Goal: Communication & Community: Connect with others

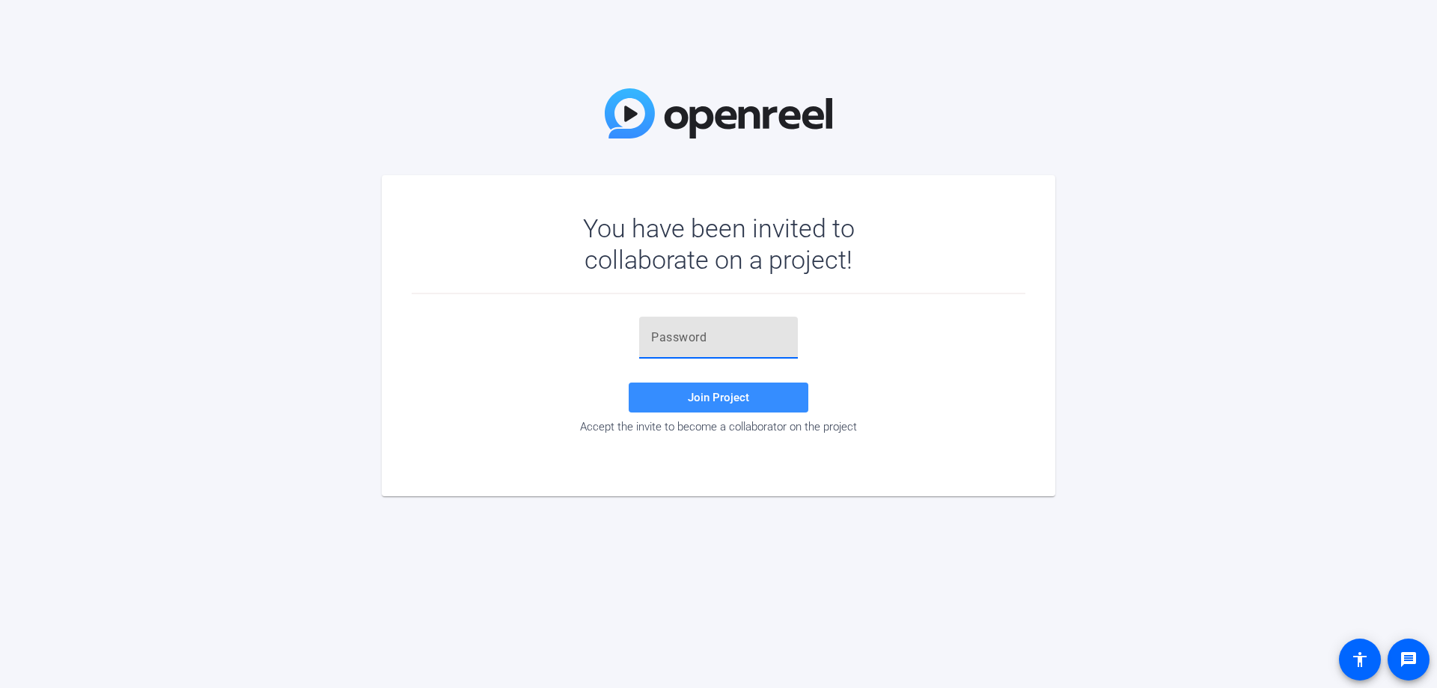
click at [653, 336] on input "text" at bounding box center [718, 338] width 135 height 18
paste input "ED_K~r"
type input "ED_K~r"
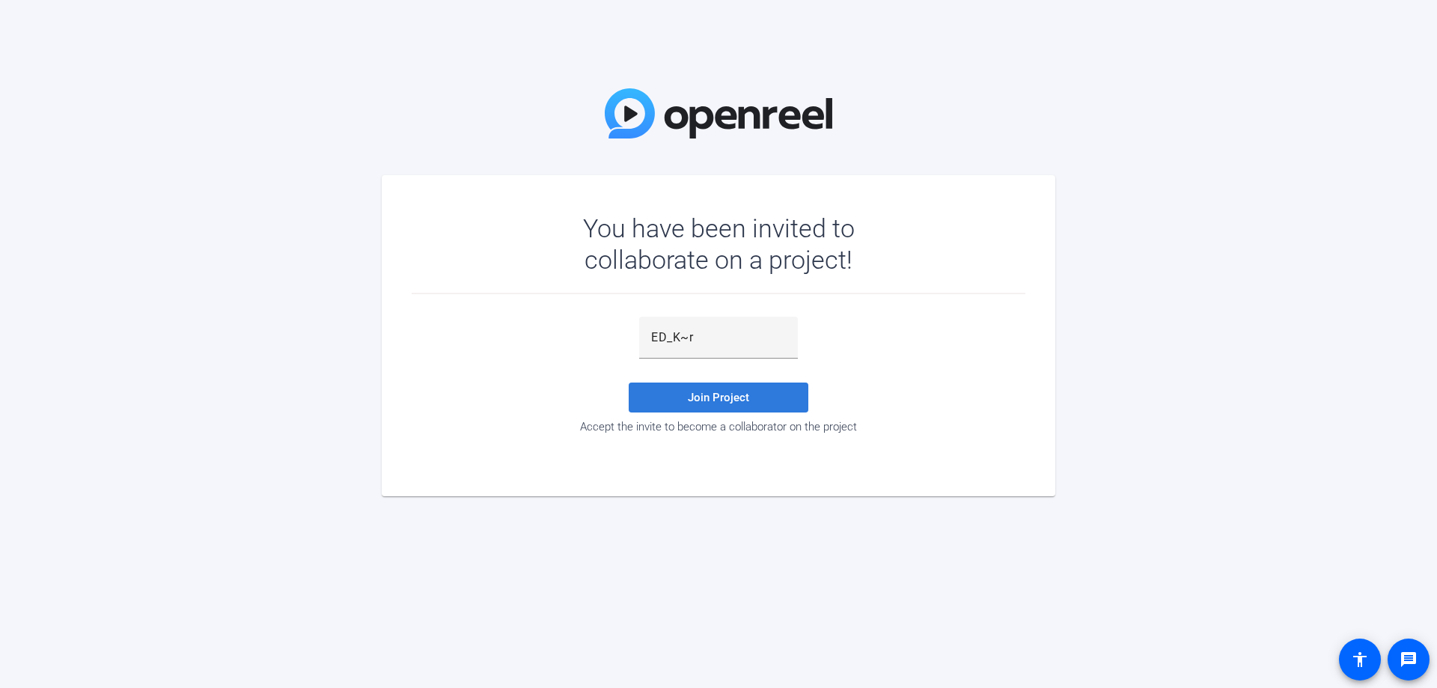
click at [715, 396] on span "Join Project" at bounding box center [718, 397] width 61 height 13
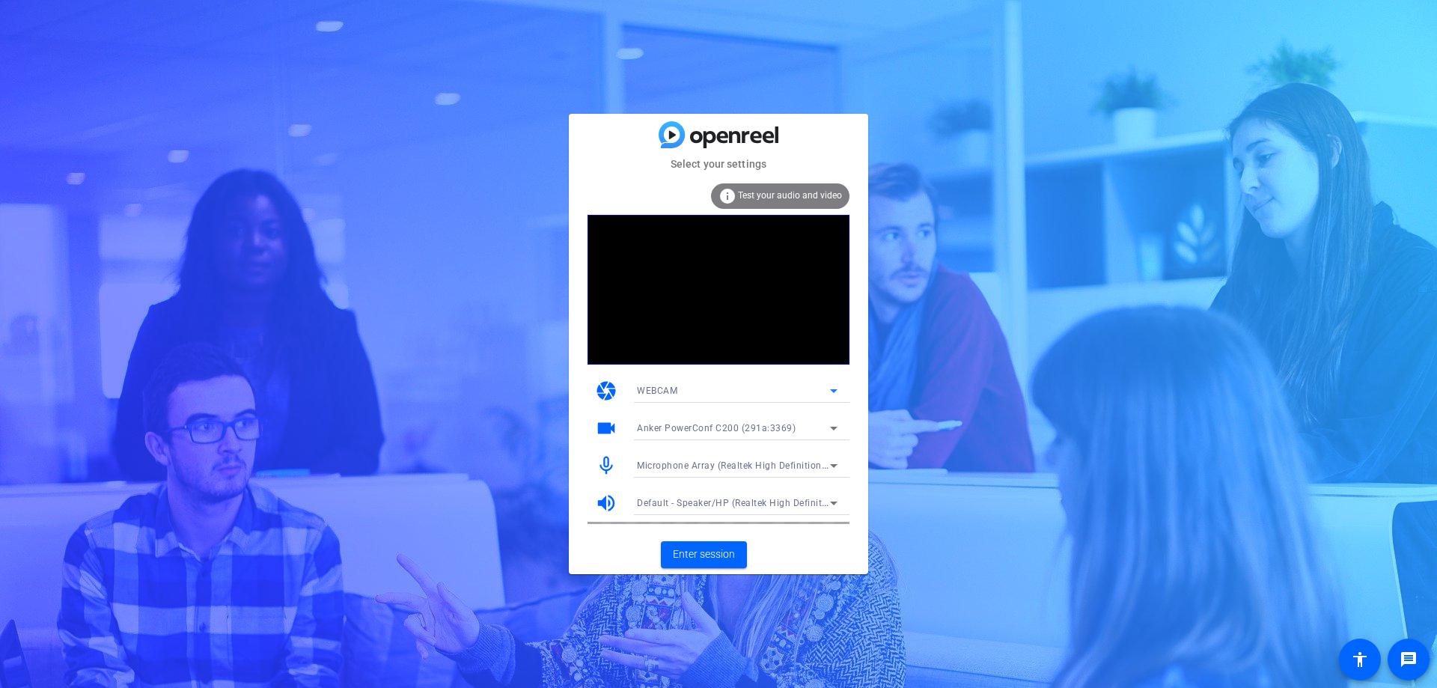
click at [832, 391] on icon at bounding box center [833, 391] width 7 height 4
click at [832, 391] on div at bounding box center [718, 344] width 1437 height 688
click at [701, 555] on span "Enter session" at bounding box center [704, 554] width 62 height 16
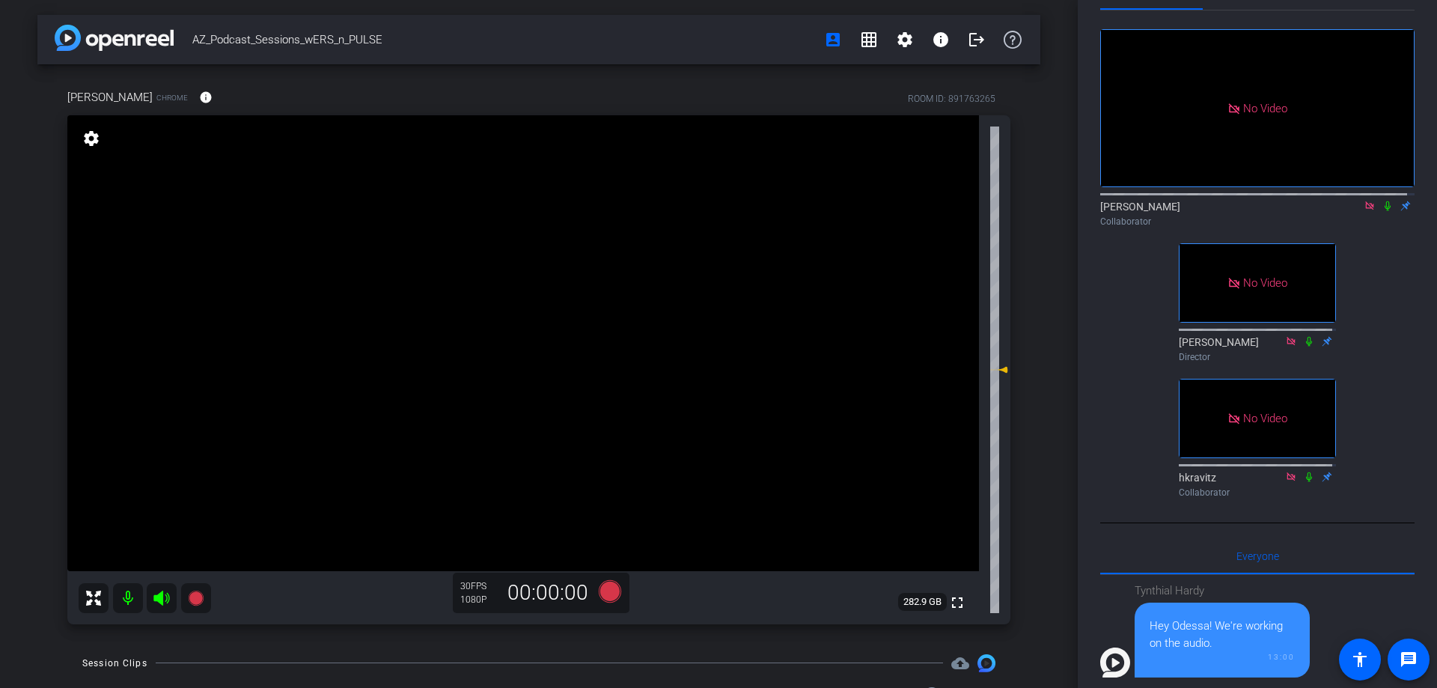
scroll to position [75, 0]
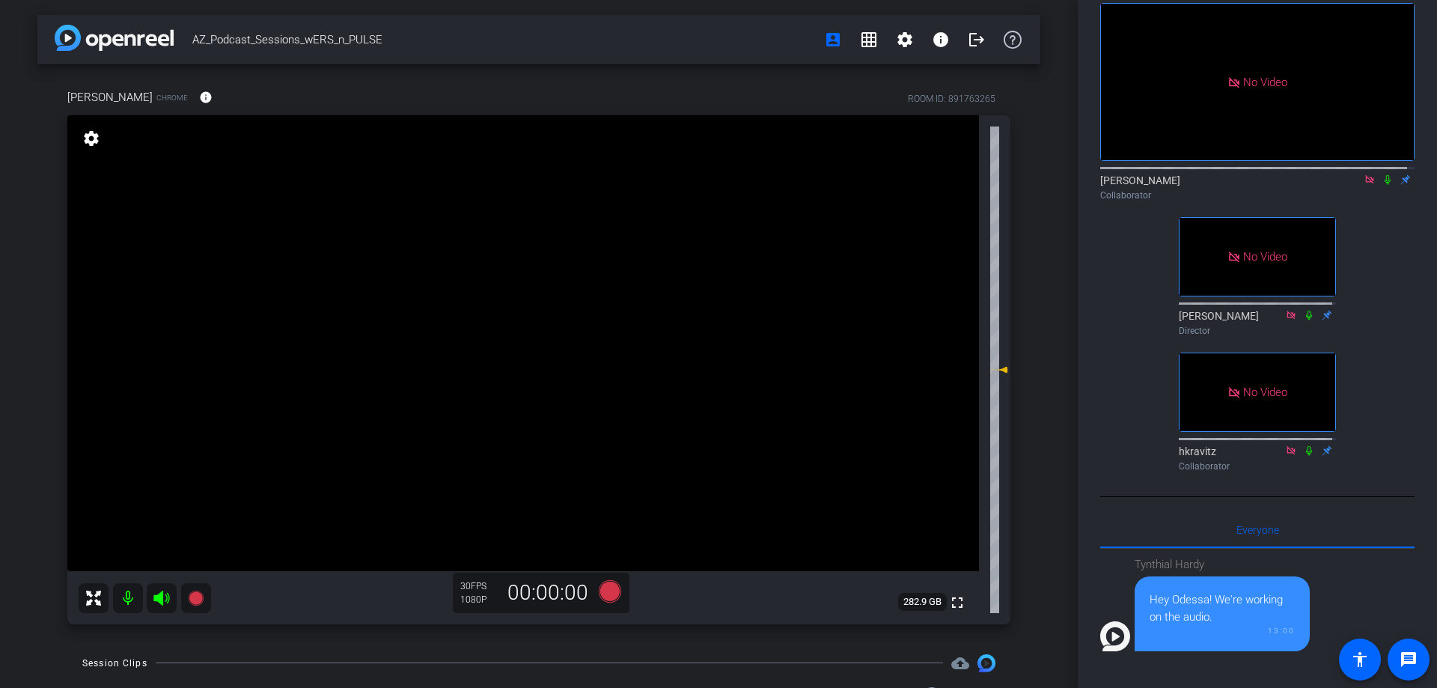
click at [1381, 185] on icon at bounding box center [1387, 179] width 12 height 10
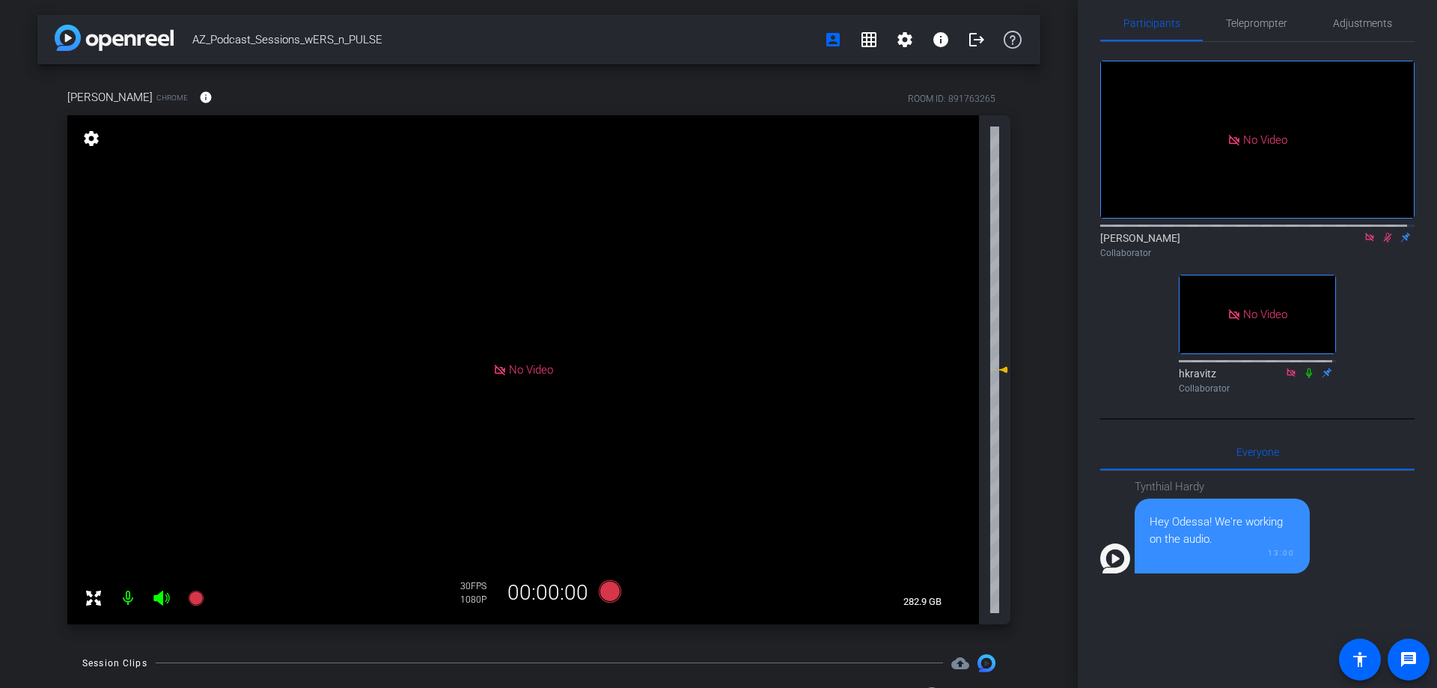
scroll to position [0, 0]
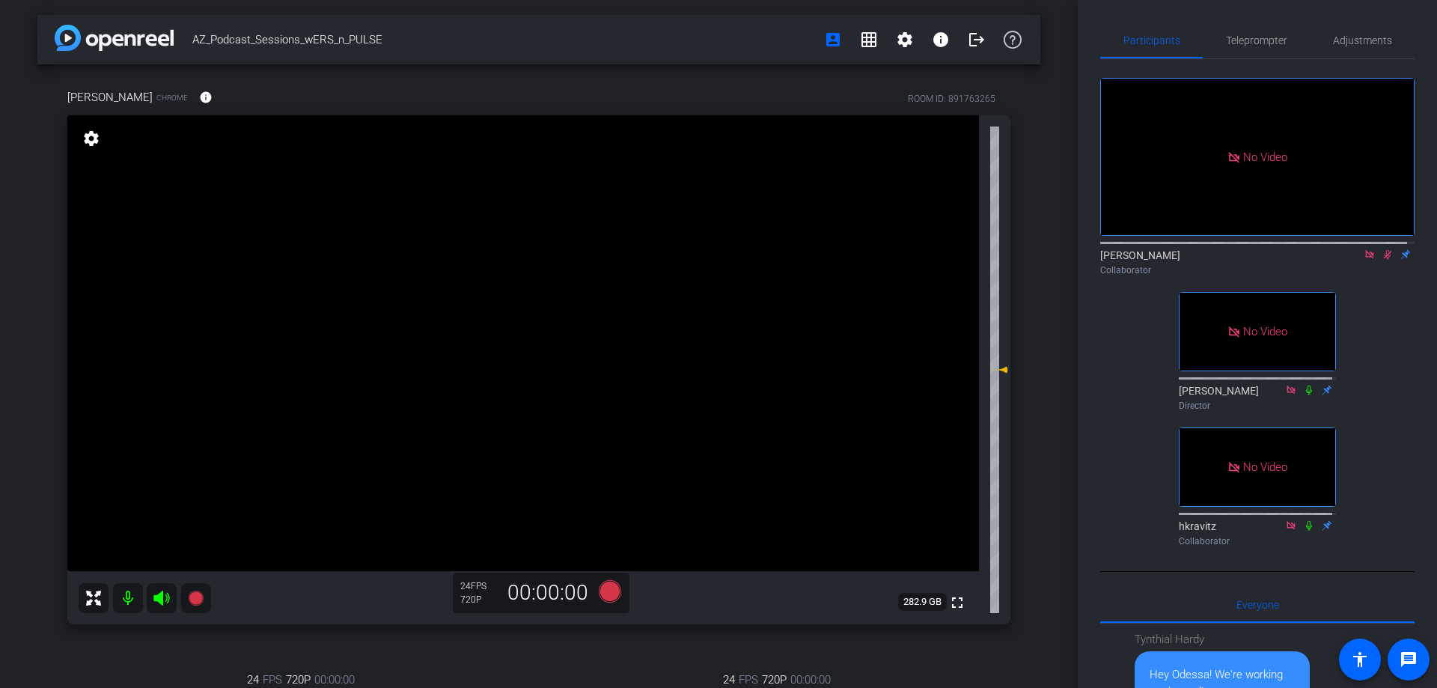
click at [1381, 260] on icon at bounding box center [1387, 254] width 12 height 10
